Goal: Book appointment/travel/reservation

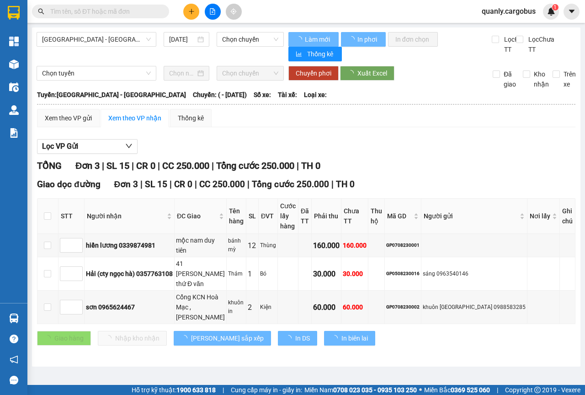
type input "[DATE]"
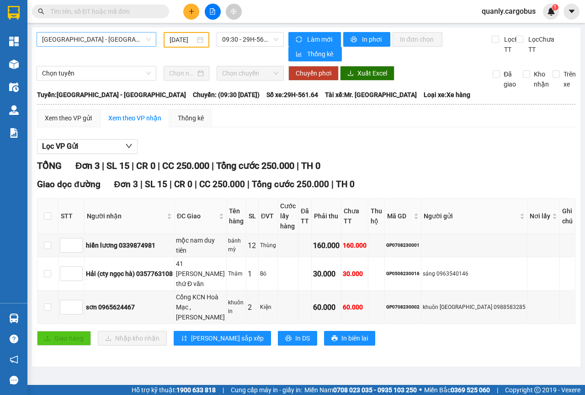
drag, startPoint x: 148, startPoint y: 39, endPoint x: 141, endPoint y: 44, distance: 8.2
click at [148, 39] on span "[GEOGRAPHIC_DATA] - [GEOGRAPHIC_DATA]" at bounding box center [96, 39] width 109 height 14
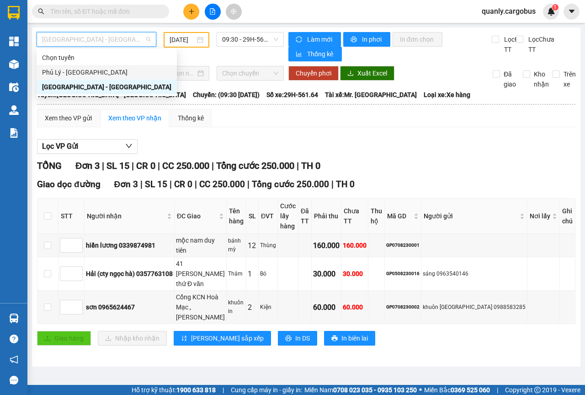
click at [62, 70] on div "Phủ Lý - [GEOGRAPHIC_DATA]" at bounding box center [106, 72] width 129 height 10
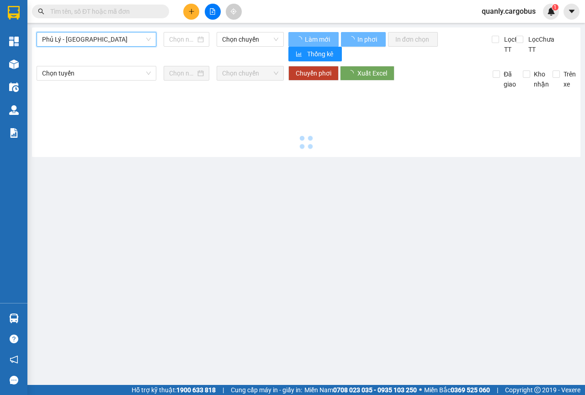
type input "[DATE]"
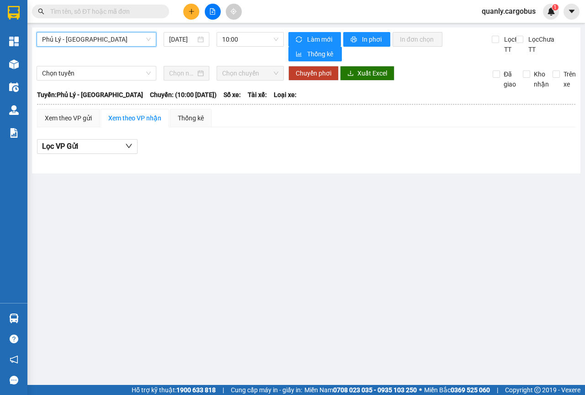
click at [149, 40] on span "Phủ Lý - [GEOGRAPHIC_DATA]" at bounding box center [96, 39] width 109 height 14
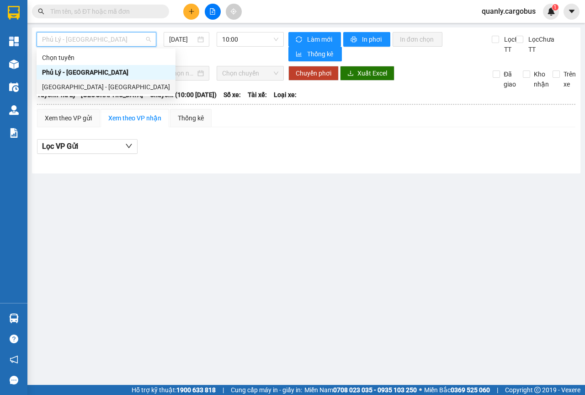
click at [79, 87] on div "[GEOGRAPHIC_DATA] - [GEOGRAPHIC_DATA]" at bounding box center [106, 87] width 128 height 10
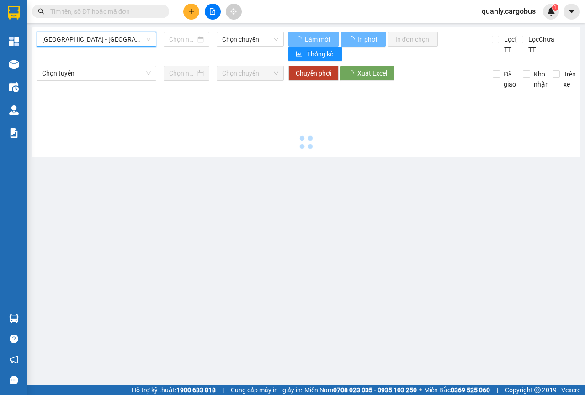
type input "[DATE]"
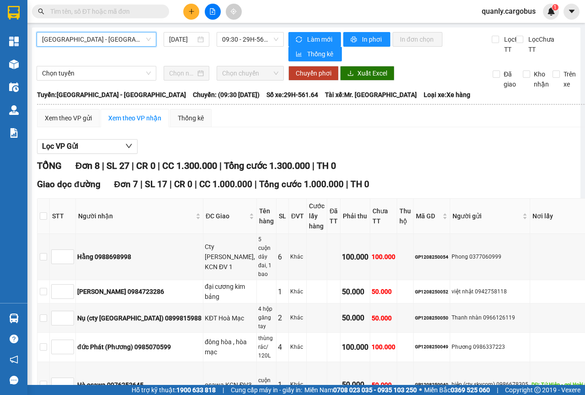
click at [144, 37] on span "[GEOGRAPHIC_DATA] - [GEOGRAPHIC_DATA]" at bounding box center [96, 39] width 109 height 14
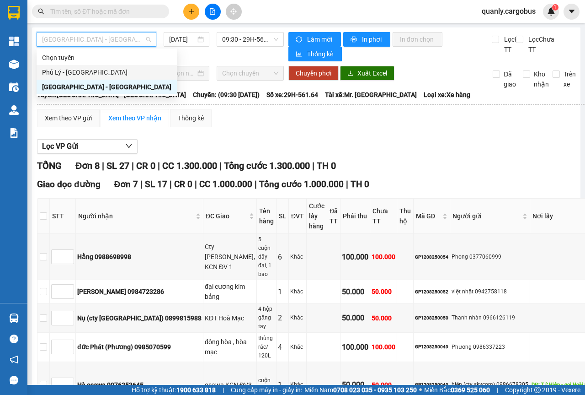
click at [78, 75] on div "Phủ Lý - [GEOGRAPHIC_DATA]" at bounding box center [106, 72] width 129 height 10
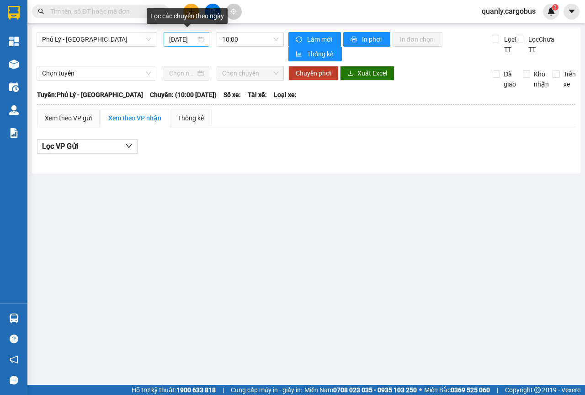
click at [202, 40] on div "[DATE]" at bounding box center [186, 39] width 35 height 10
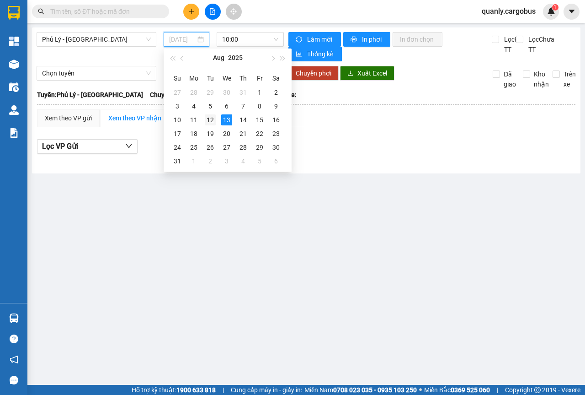
click at [213, 120] on div "12" at bounding box center [210, 119] width 11 height 11
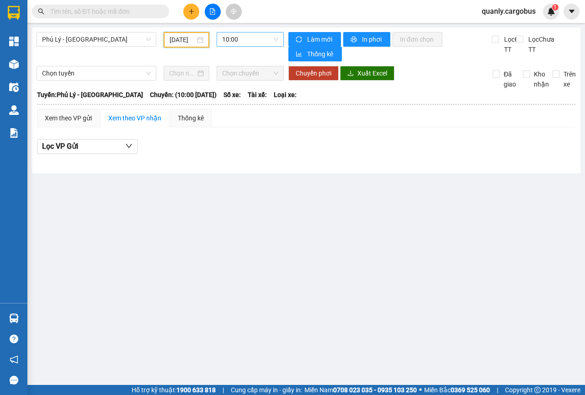
click at [277, 40] on span "10:00" at bounding box center [250, 39] width 56 height 14
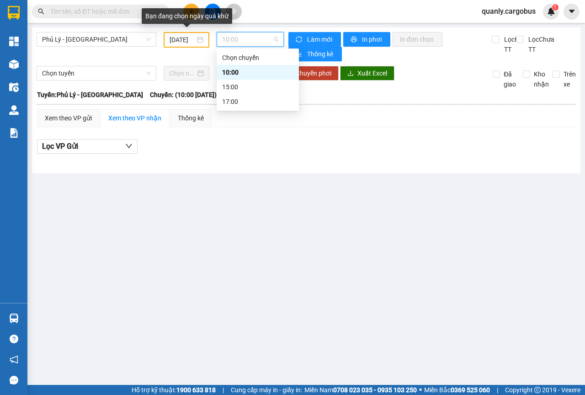
click at [202, 43] on div "[DATE]" at bounding box center [187, 40] width 34 height 10
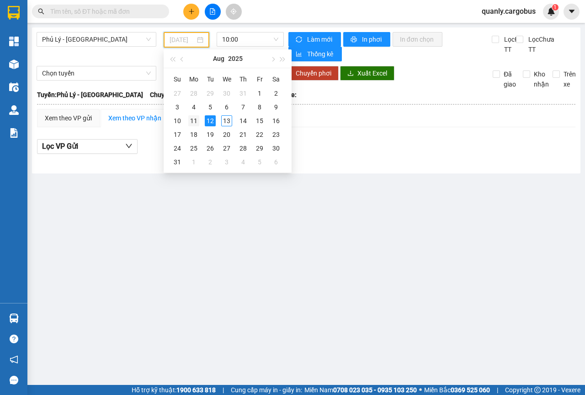
click at [191, 123] on div "11" at bounding box center [193, 120] width 11 height 11
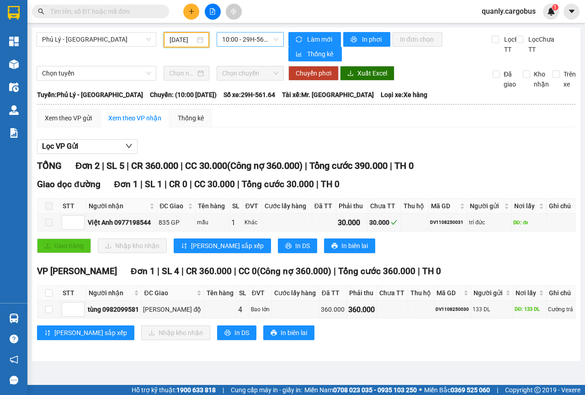
click at [278, 37] on span "10:00 - 29H-561.64" at bounding box center [250, 39] width 56 height 14
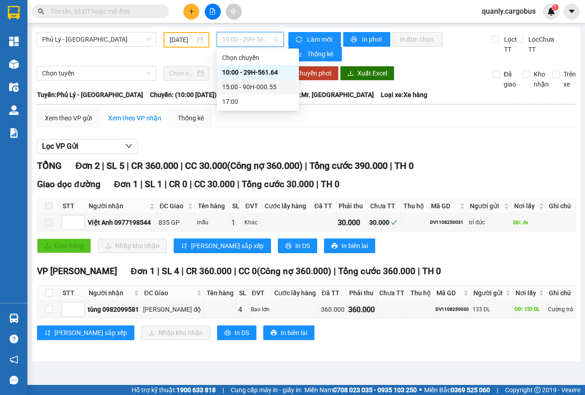
click at [256, 85] on div "15:00 - 90H-000.55" at bounding box center [257, 87] width 71 height 10
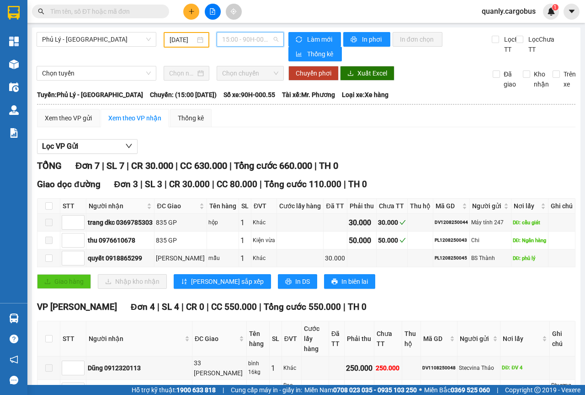
click at [273, 38] on span "15:00 - 90H-000.55" at bounding box center [250, 39] width 56 height 14
click at [198, 37] on div "[DATE]" at bounding box center [187, 40] width 34 height 10
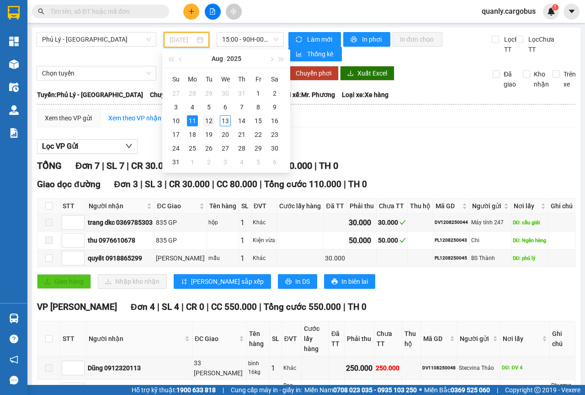
click at [209, 122] on div "12" at bounding box center [208, 120] width 11 height 11
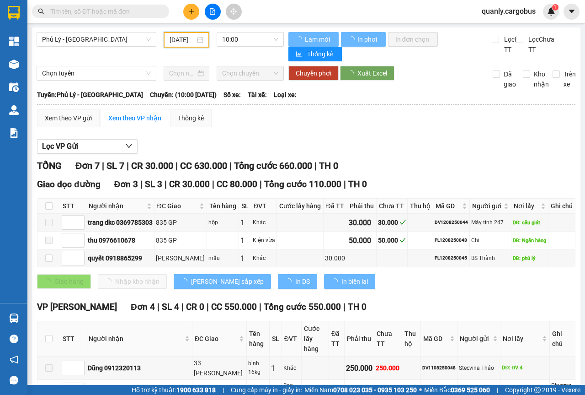
type input "[DATE]"
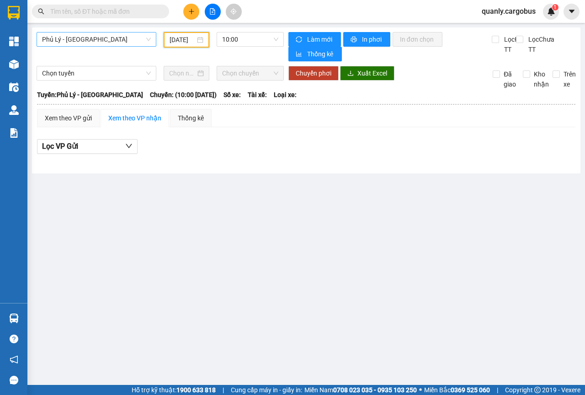
drag, startPoint x: 150, startPoint y: 39, endPoint x: 144, endPoint y: 42, distance: 6.4
click at [150, 40] on span "Phủ Lý - [GEOGRAPHIC_DATA]" at bounding box center [96, 39] width 109 height 14
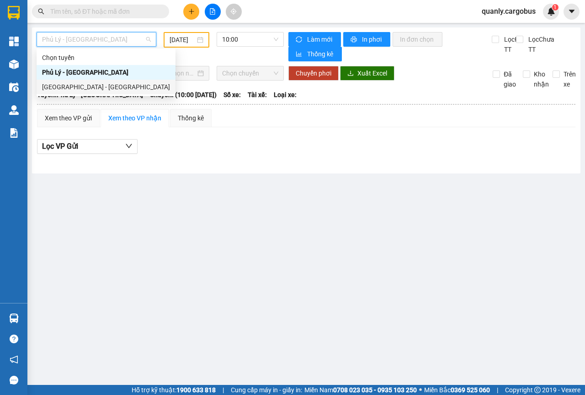
drag, startPoint x: 66, startPoint y: 88, endPoint x: 83, endPoint y: 76, distance: 20.9
click at [67, 87] on div "[GEOGRAPHIC_DATA] - [GEOGRAPHIC_DATA]" at bounding box center [106, 87] width 128 height 10
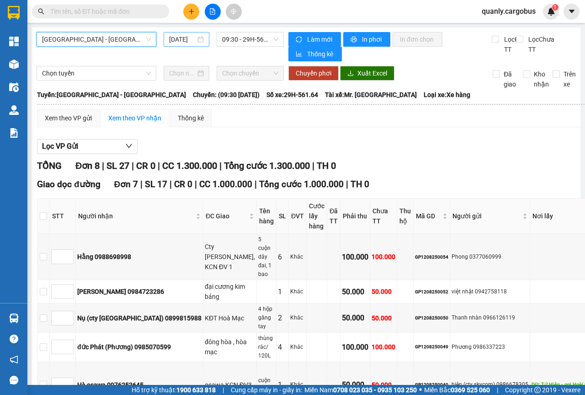
click at [197, 39] on div "[DATE]" at bounding box center [186, 39] width 35 height 10
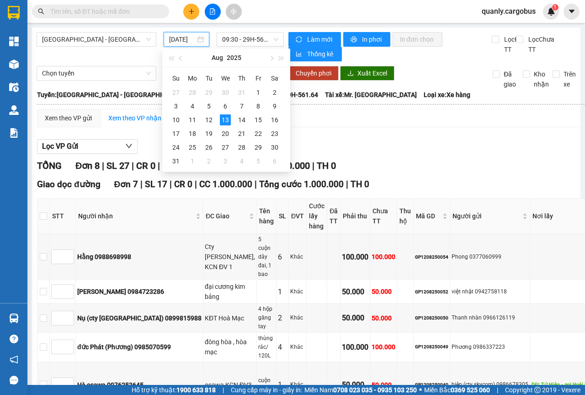
scroll to position [0, 6]
click at [208, 122] on div "12" at bounding box center [208, 119] width 11 height 11
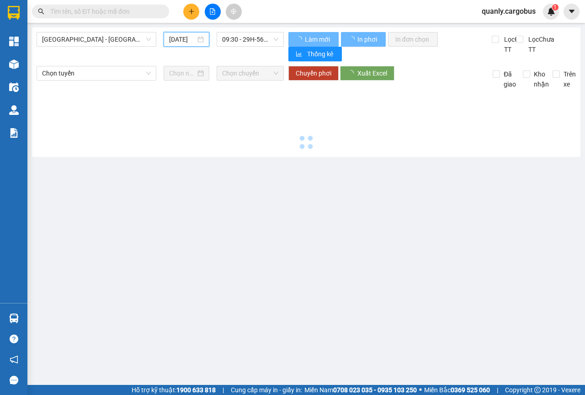
scroll to position [0, 6]
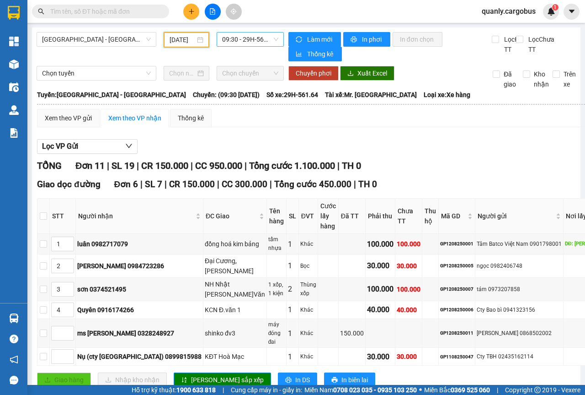
click at [271, 38] on span "09:30 - 29H-561.64" at bounding box center [250, 39] width 56 height 14
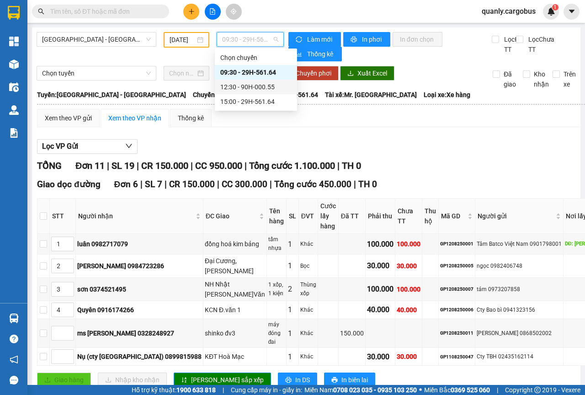
click at [241, 89] on div "12:30 - 90H-000.55" at bounding box center [255, 87] width 71 height 10
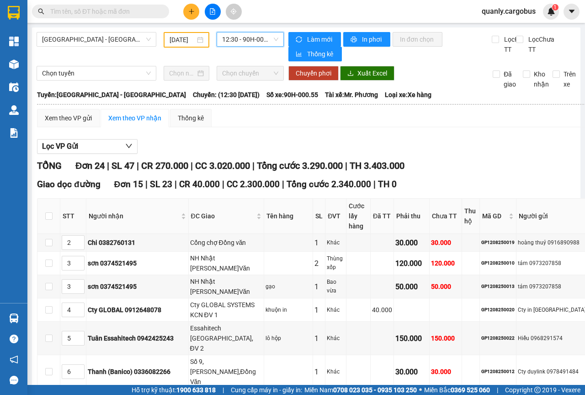
click at [278, 39] on div "12:30 - 90H-000.55" at bounding box center [250, 39] width 67 height 15
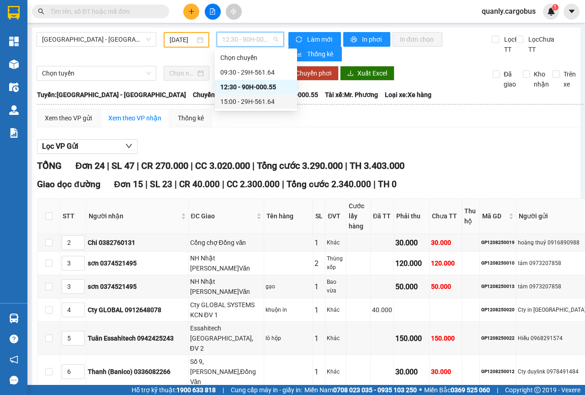
click at [249, 98] on div "15:00 - 29H-561.64" at bounding box center [255, 101] width 71 height 10
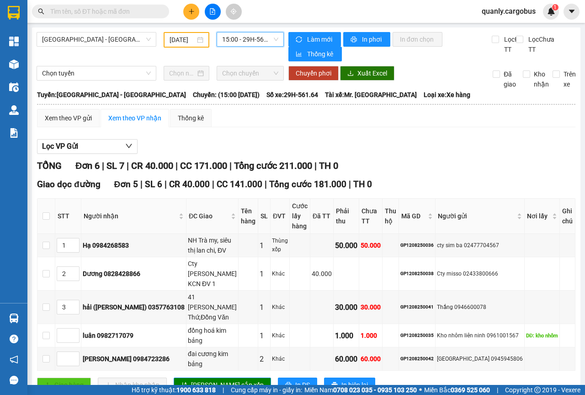
click at [274, 43] on span "15:00 - 29H-561.64" at bounding box center [250, 39] width 56 height 14
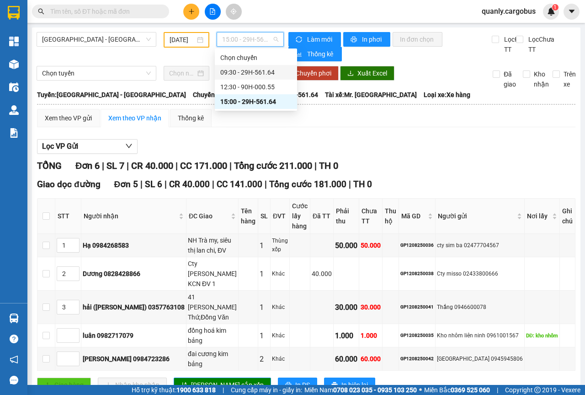
click at [262, 71] on div "09:30 - 29H-561.64" at bounding box center [255, 72] width 71 height 10
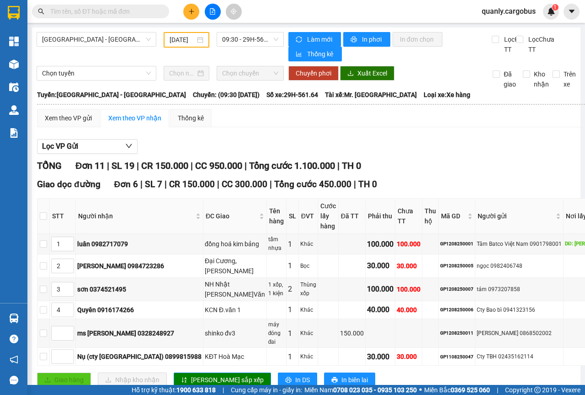
click at [200, 39] on div "[DATE]" at bounding box center [187, 40] width 34 height 10
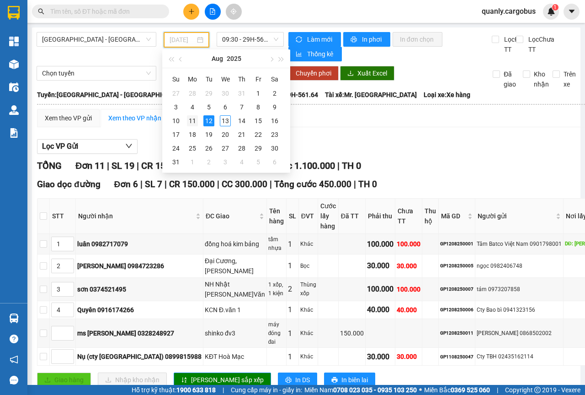
click at [194, 123] on div "11" at bounding box center [192, 120] width 11 height 11
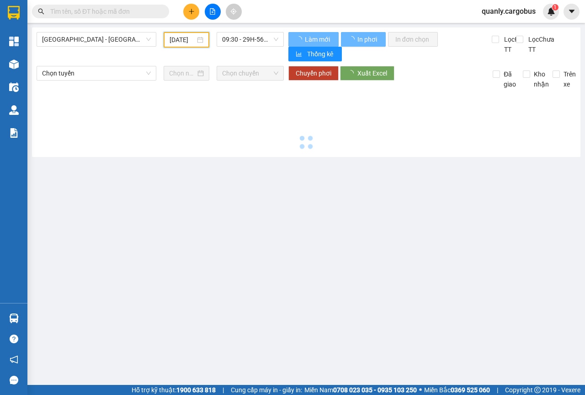
scroll to position [0, 7]
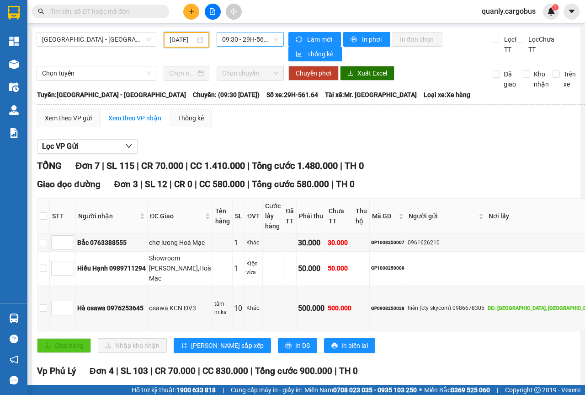
click at [276, 41] on div "09:30 - 29H-561.64" at bounding box center [250, 39] width 67 height 15
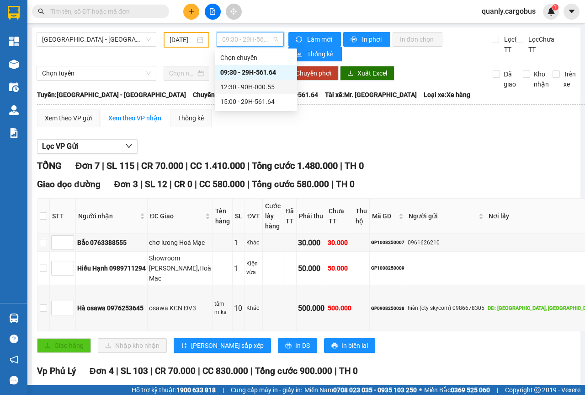
click at [260, 86] on div "12:30 - 90H-000.55" at bounding box center [255, 87] width 71 height 10
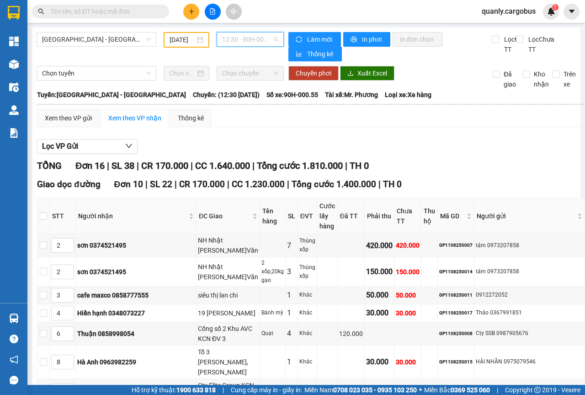
click at [270, 37] on span "12:30 - 90H-000.55" at bounding box center [250, 39] width 56 height 14
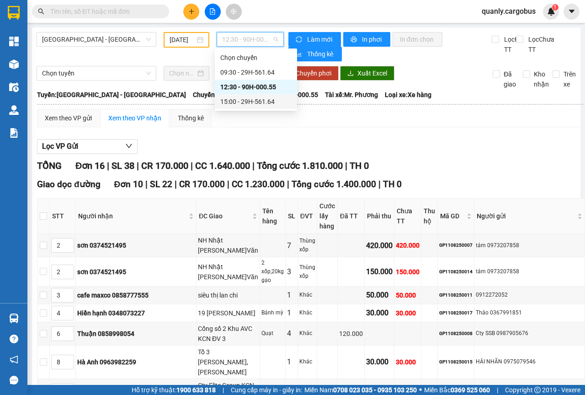
click at [249, 99] on div "15:00 - 29H-561.64" at bounding box center [255, 101] width 71 height 10
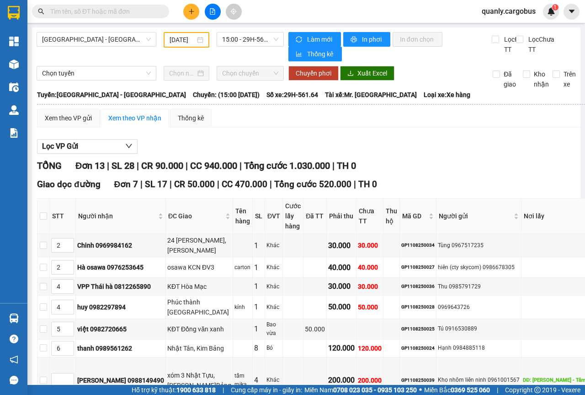
click at [198, 41] on div "[DATE]" at bounding box center [187, 40] width 34 height 10
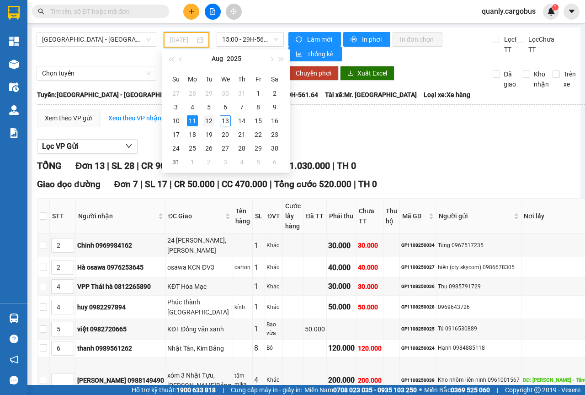
click at [209, 122] on div "12" at bounding box center [208, 120] width 11 height 11
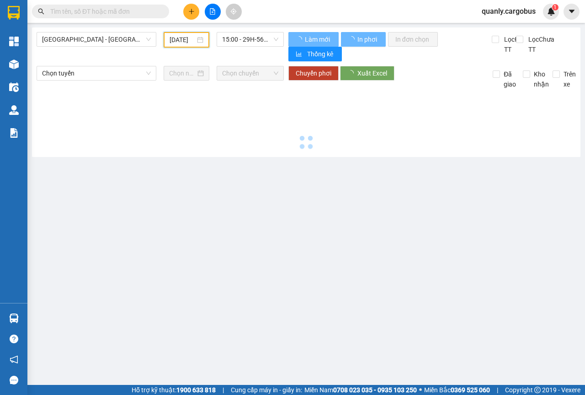
scroll to position [0, 7]
type input "[DATE]"
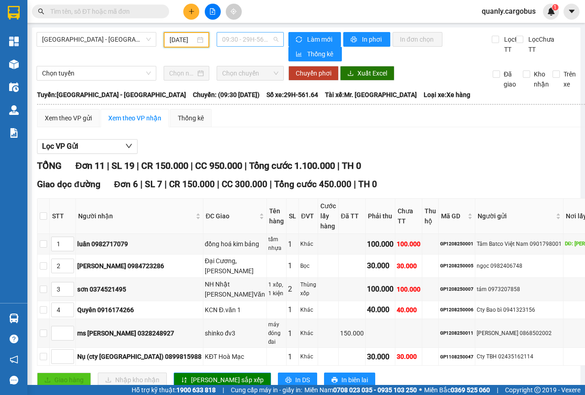
click at [274, 37] on span "09:30 - 29H-561.64" at bounding box center [250, 39] width 56 height 14
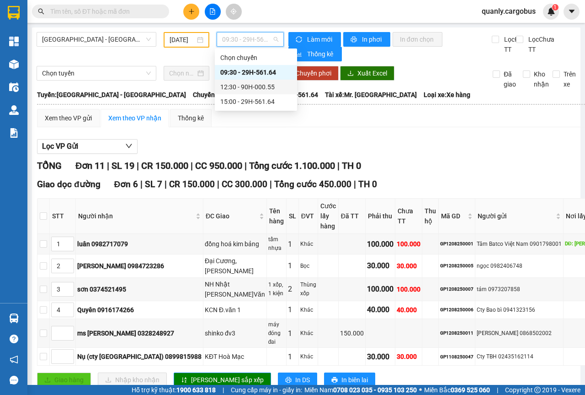
click at [257, 88] on div "12:30 - 90H-000.55" at bounding box center [255, 87] width 71 height 10
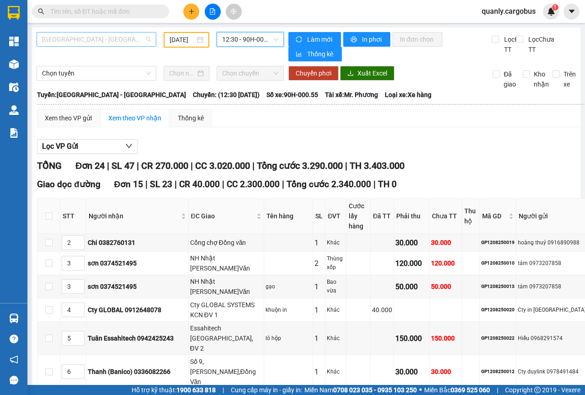
click at [150, 40] on div "[GEOGRAPHIC_DATA] - [GEOGRAPHIC_DATA]" at bounding box center [97, 39] width 120 height 15
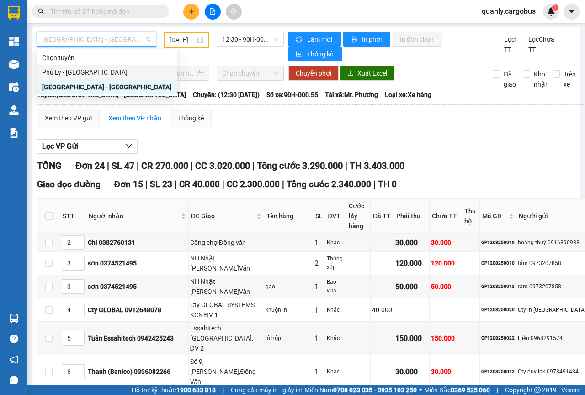
drag, startPoint x: 61, startPoint y: 71, endPoint x: 149, endPoint y: 60, distance: 88.5
click at [62, 71] on div "Phủ Lý - [GEOGRAPHIC_DATA]" at bounding box center [106, 72] width 129 height 10
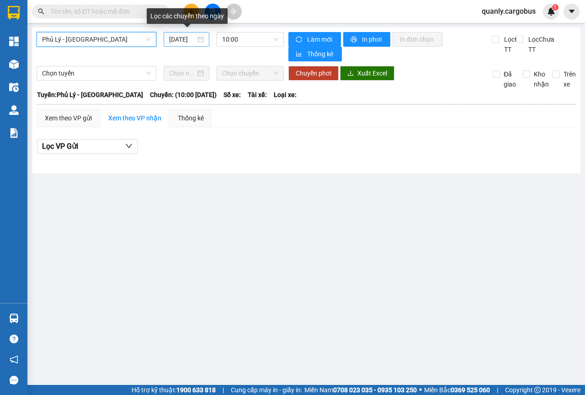
click at [203, 40] on div "[DATE]" at bounding box center [186, 39] width 35 height 10
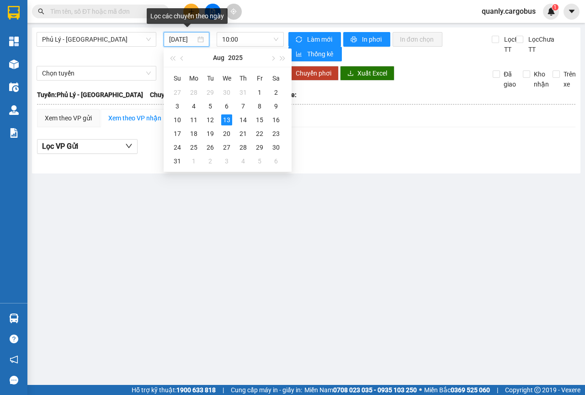
scroll to position [0, 6]
click at [274, 106] on div "9" at bounding box center [276, 106] width 11 height 11
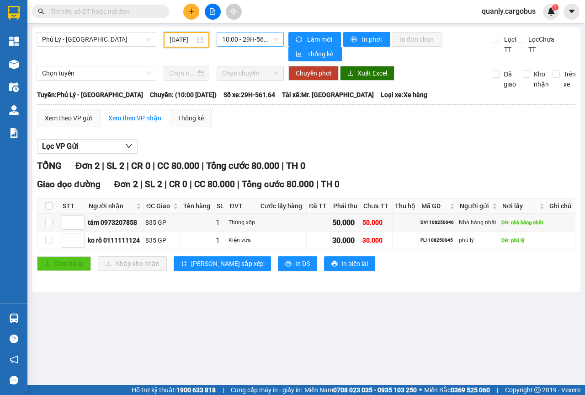
click at [278, 37] on div "10:00 - 29H-561.64" at bounding box center [250, 39] width 67 height 15
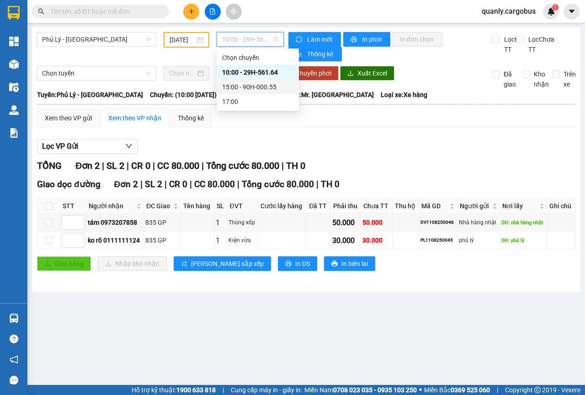
click at [255, 86] on div "15:00 - 90H-000.55" at bounding box center [257, 87] width 71 height 10
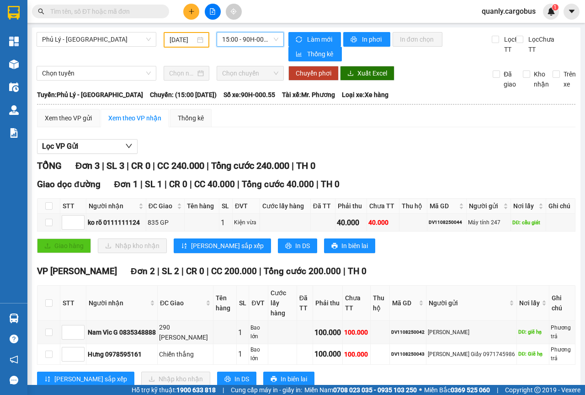
click at [195, 39] on div "[DATE]" at bounding box center [187, 40] width 34 height 10
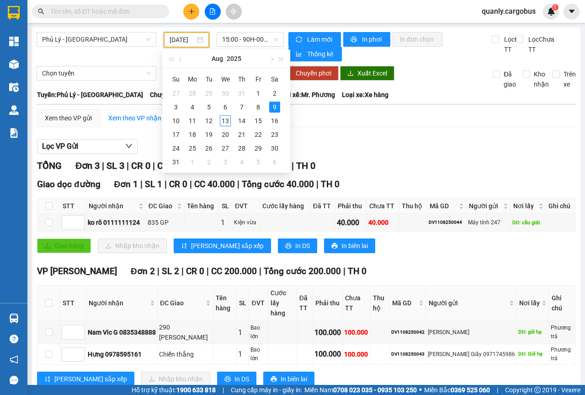
scroll to position [0, 7]
click at [271, 37] on span "15:00 - 90H-000.55" at bounding box center [250, 39] width 56 height 14
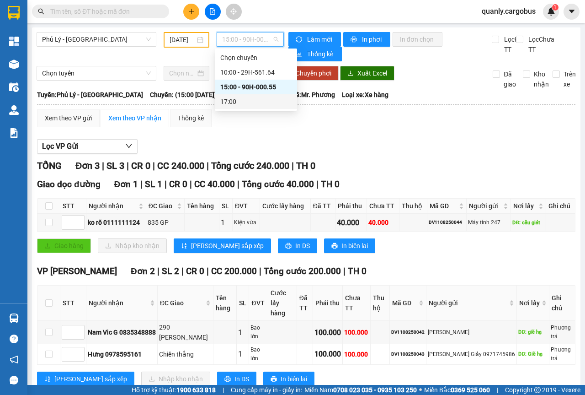
click at [229, 102] on div "17:00" at bounding box center [255, 101] width 71 height 10
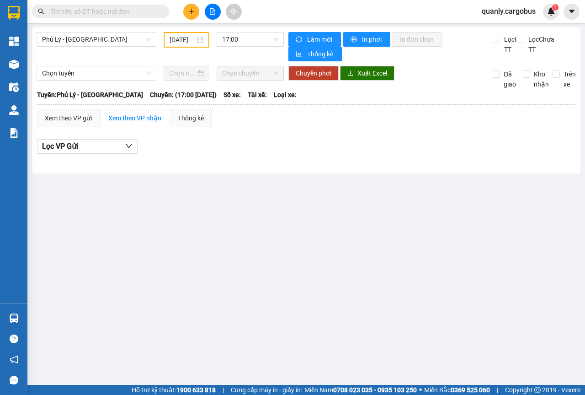
drag, startPoint x: 201, startPoint y: 41, endPoint x: 203, endPoint y: 48, distance: 7.5
click at [203, 41] on div "[DATE]" at bounding box center [187, 40] width 34 height 10
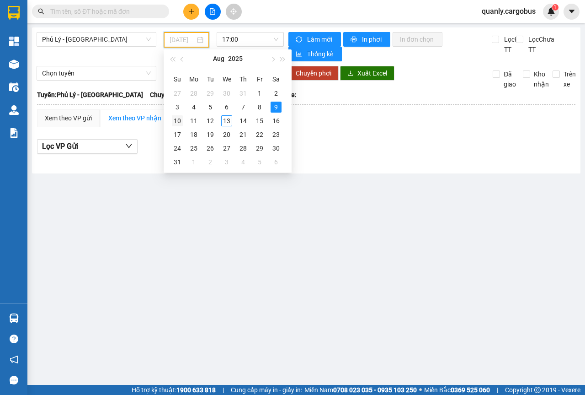
click at [182, 119] on div "10" at bounding box center [177, 120] width 11 height 11
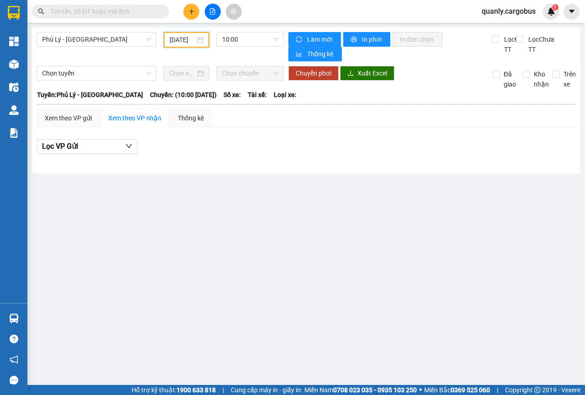
drag, startPoint x: 273, startPoint y: 42, endPoint x: 267, endPoint y: 52, distance: 11.7
click at [273, 41] on span "10:00" at bounding box center [250, 39] width 56 height 14
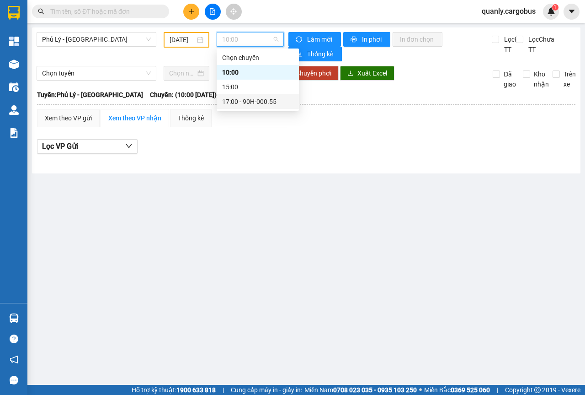
click at [246, 102] on div "17:00 - 90H-000.55" at bounding box center [257, 101] width 71 height 10
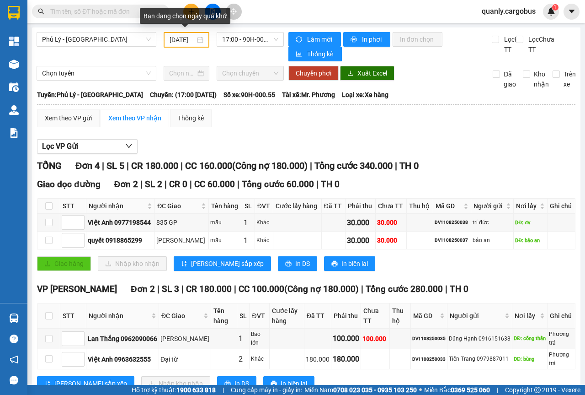
click at [195, 39] on div "[DATE]" at bounding box center [187, 40] width 34 height 10
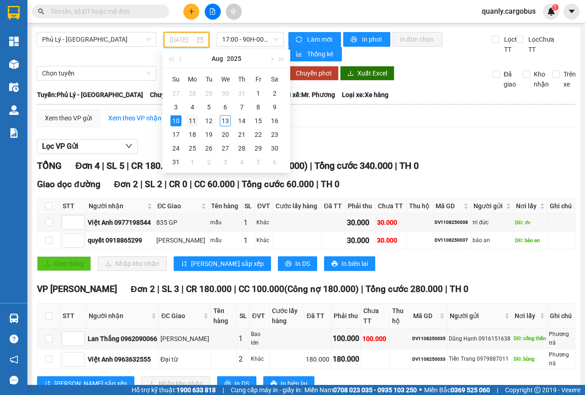
click at [191, 120] on div "11" at bounding box center [192, 120] width 11 height 11
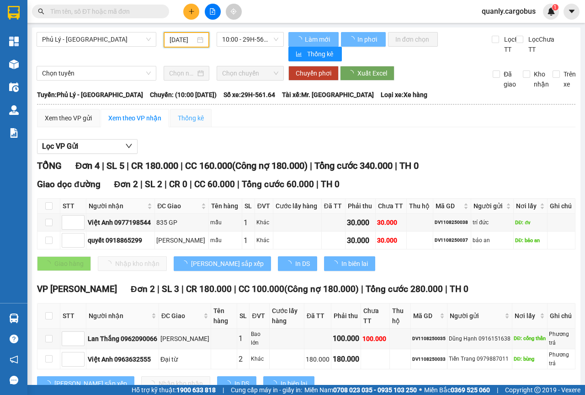
scroll to position [0, 7]
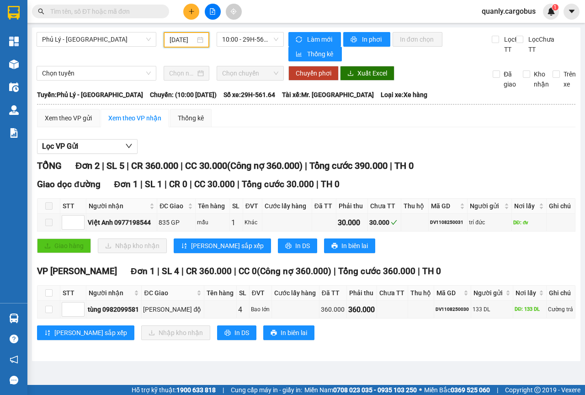
click at [199, 40] on div "[DATE]" at bounding box center [187, 40] width 34 height 10
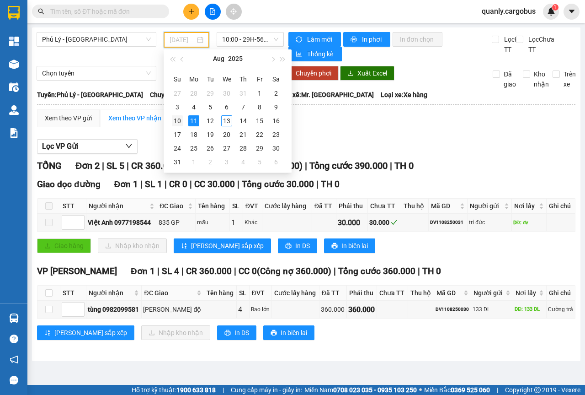
click at [177, 122] on div "10" at bounding box center [177, 120] width 11 height 11
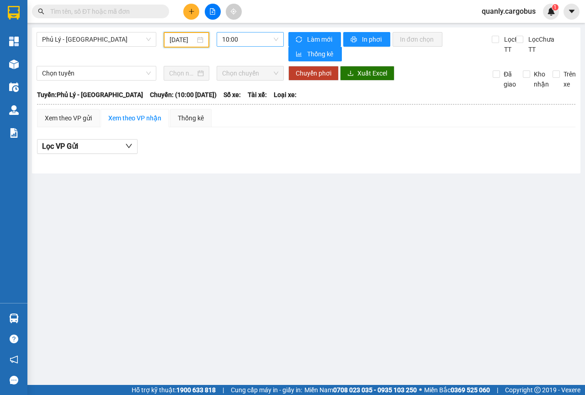
click at [276, 42] on span "10:00" at bounding box center [250, 39] width 56 height 14
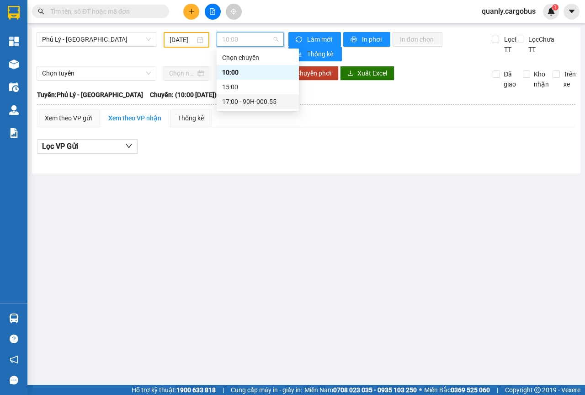
click at [261, 99] on div "17:00 - 90H-000.55" at bounding box center [257, 101] width 71 height 10
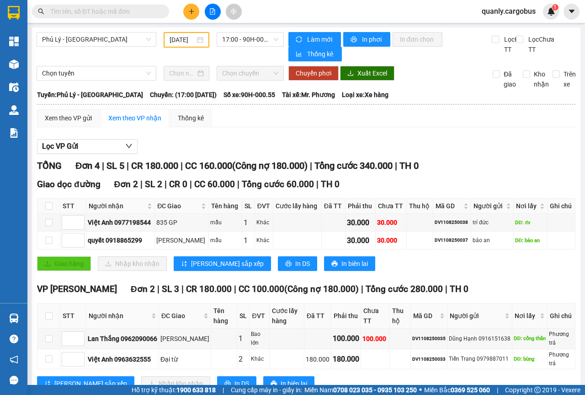
click at [201, 43] on div "[DATE]" at bounding box center [187, 40] width 34 height 10
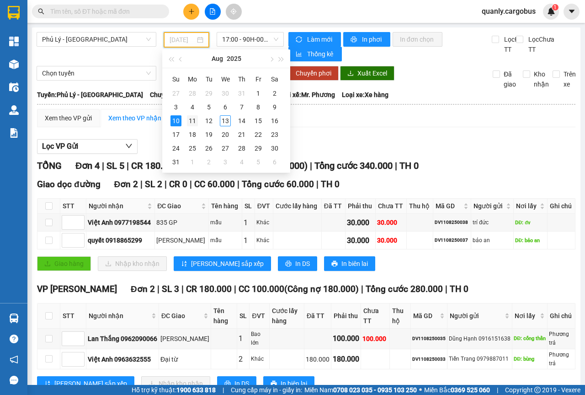
click at [192, 124] on div "11" at bounding box center [192, 120] width 11 height 11
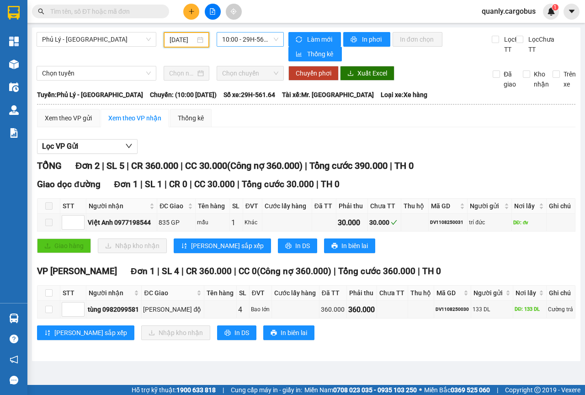
click at [271, 38] on span "10:00 - 29H-561.64" at bounding box center [250, 39] width 56 height 14
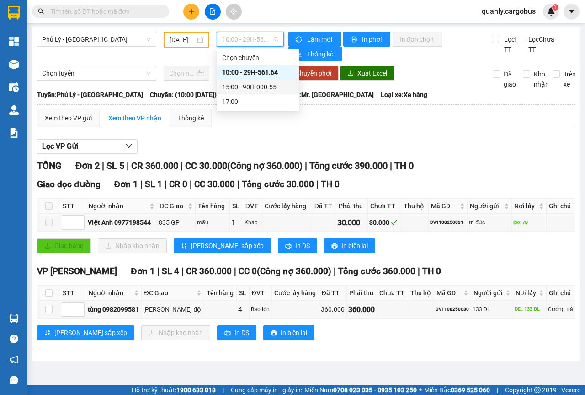
click at [259, 89] on div "15:00 - 90H-000.55" at bounding box center [257, 87] width 71 height 10
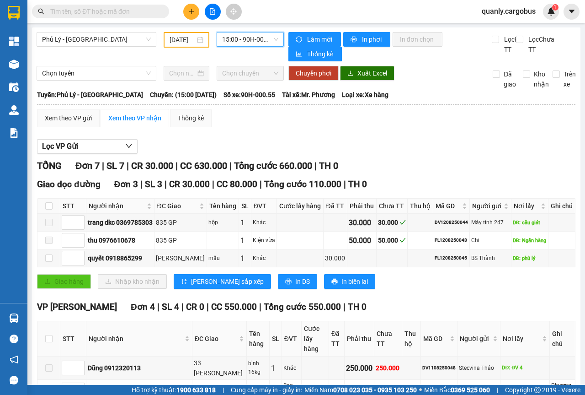
click at [273, 37] on span "15:00 - 90H-000.55" at bounding box center [250, 39] width 56 height 14
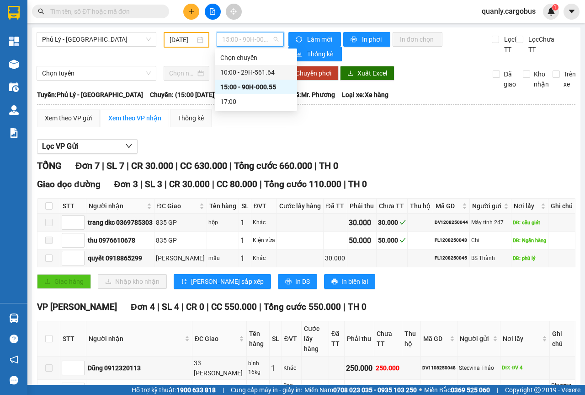
click at [186, 39] on input "[DATE]" at bounding box center [183, 40] width 26 height 10
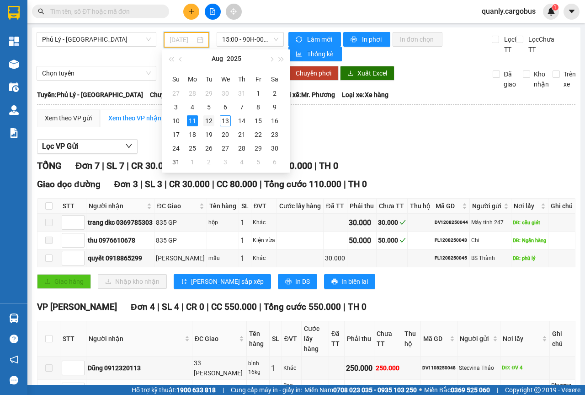
click at [207, 119] on div "12" at bounding box center [208, 120] width 11 height 11
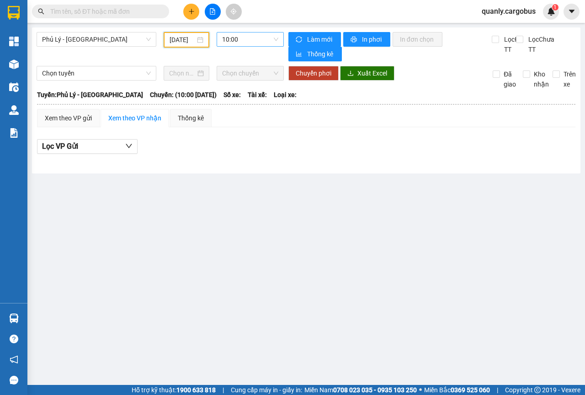
click at [273, 38] on span "10:00" at bounding box center [250, 39] width 56 height 14
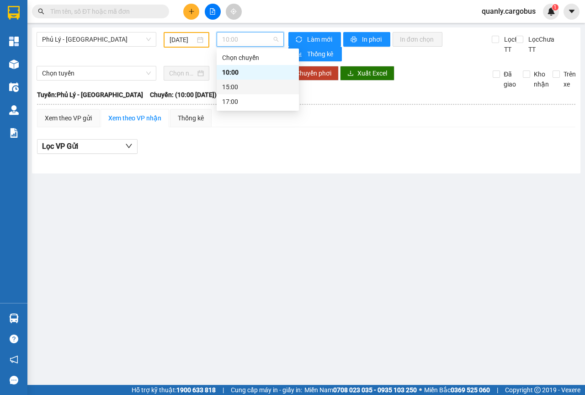
click at [199, 41] on div "[DATE]" at bounding box center [187, 40] width 34 height 10
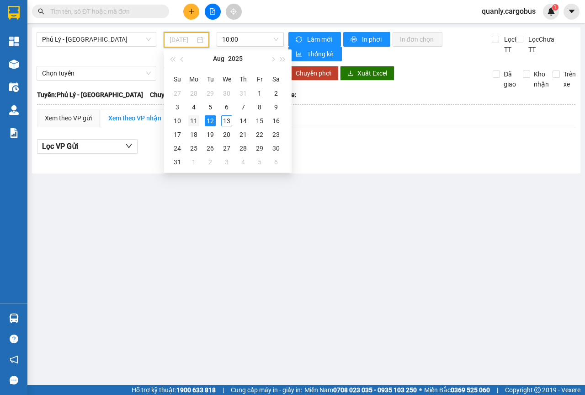
click at [195, 121] on div "11" at bounding box center [193, 120] width 11 height 11
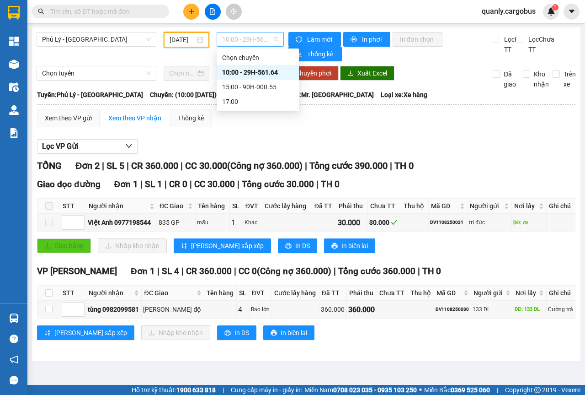
click at [271, 39] on span "10:00 - 29H-561.64" at bounding box center [250, 39] width 56 height 14
click at [251, 86] on div "15:00 - 90H-000.55" at bounding box center [257, 87] width 71 height 10
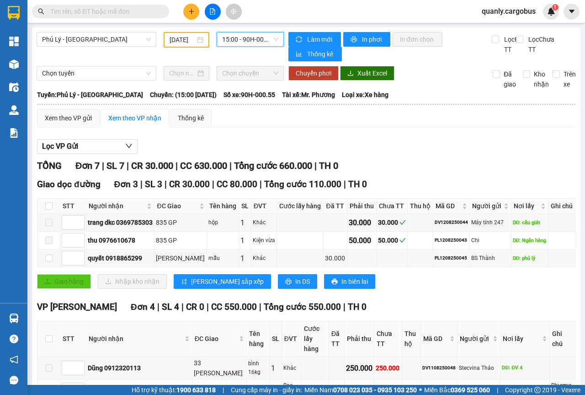
click at [200, 41] on div "[DATE]" at bounding box center [187, 40] width 34 height 10
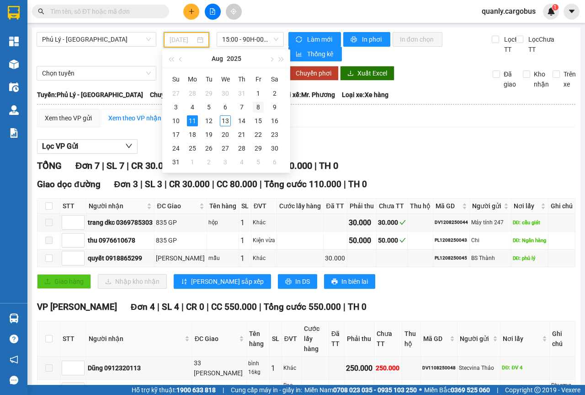
click at [261, 108] on div "8" at bounding box center [258, 107] width 11 height 11
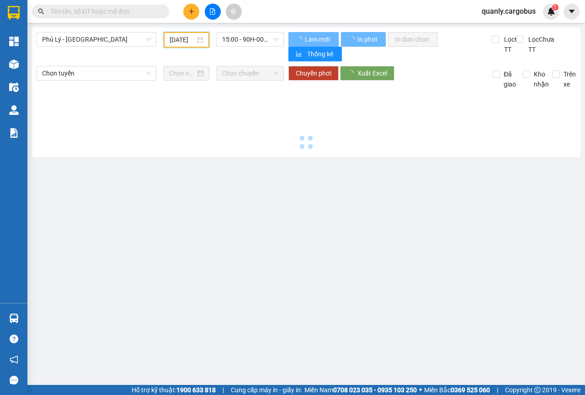
scroll to position [0, 7]
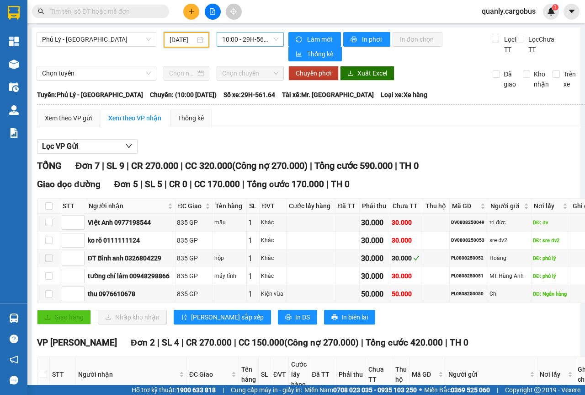
drag, startPoint x: 273, startPoint y: 41, endPoint x: 264, endPoint y: 50, distance: 12.9
click at [273, 41] on span "10:00 - 29H-561.64" at bounding box center [250, 39] width 56 height 14
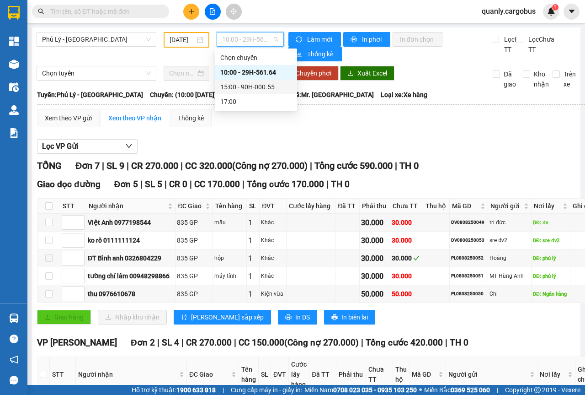
click at [252, 87] on div "15:00 - 90H-000.55" at bounding box center [255, 87] width 71 height 10
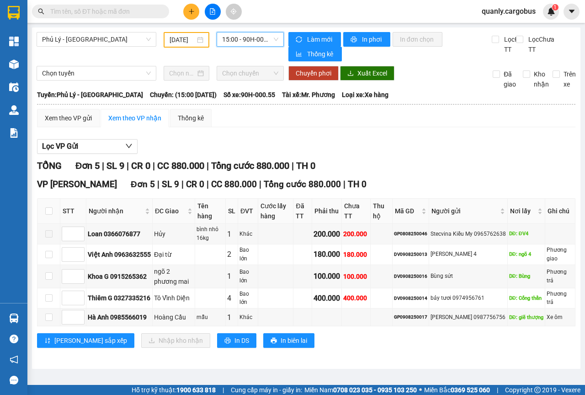
click at [200, 38] on div "[DATE]" at bounding box center [187, 40] width 34 height 10
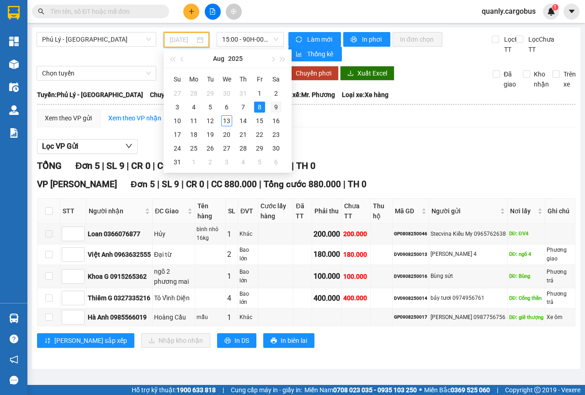
click at [279, 105] on div "9" at bounding box center [276, 107] width 11 height 11
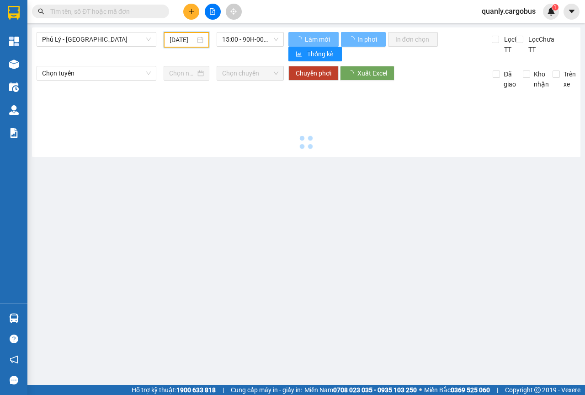
type input "[DATE]"
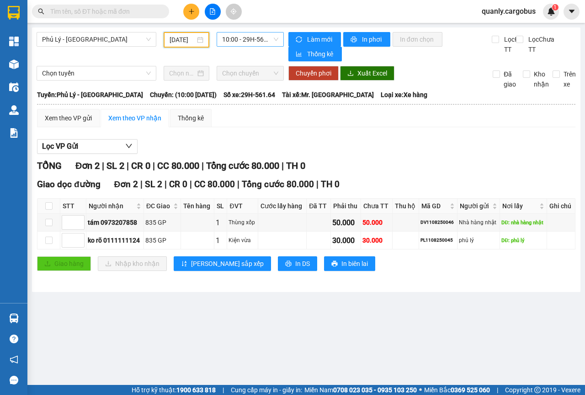
click at [274, 39] on span "10:00 - 29H-561.64" at bounding box center [250, 39] width 56 height 14
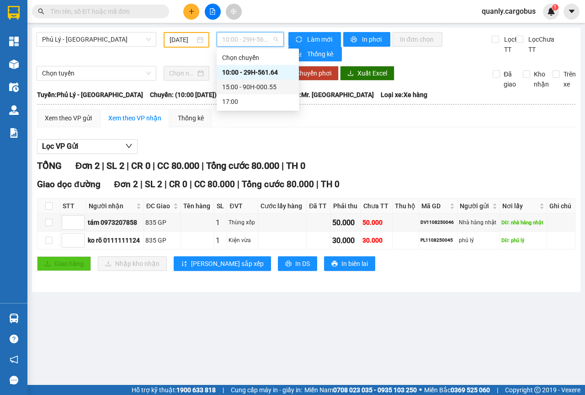
click at [261, 89] on div "15:00 - 90H-000.55" at bounding box center [257, 87] width 71 height 10
